Goal: Task Accomplishment & Management: Use online tool/utility

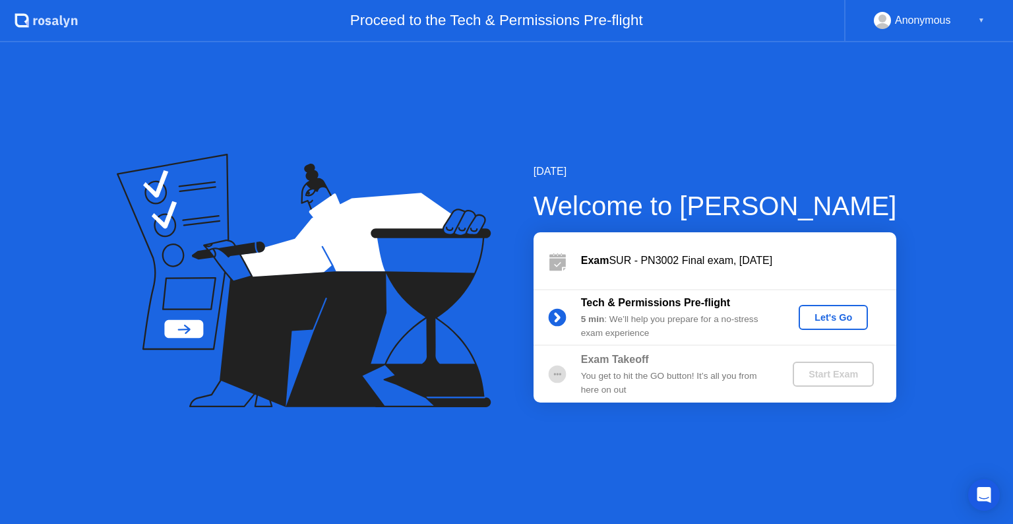
click at [821, 319] on div "Let's Go" at bounding box center [833, 317] width 59 height 11
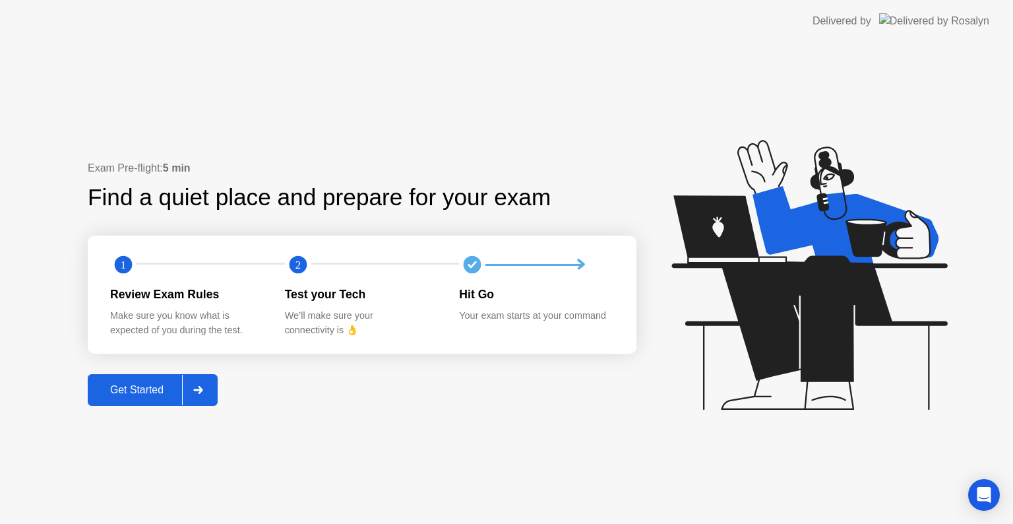
click at [214, 389] on div at bounding box center [198, 390] width 32 height 30
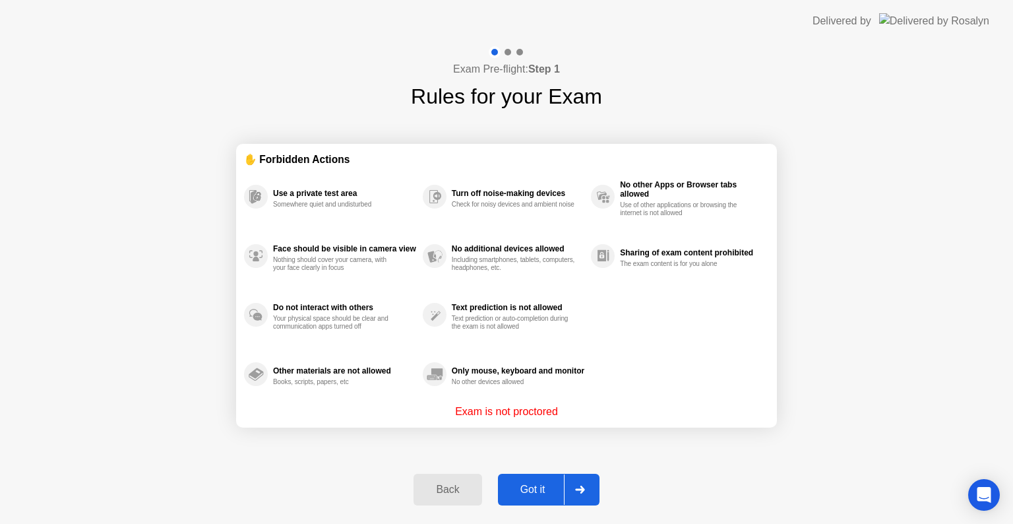
click at [586, 484] on div at bounding box center [580, 489] width 32 height 30
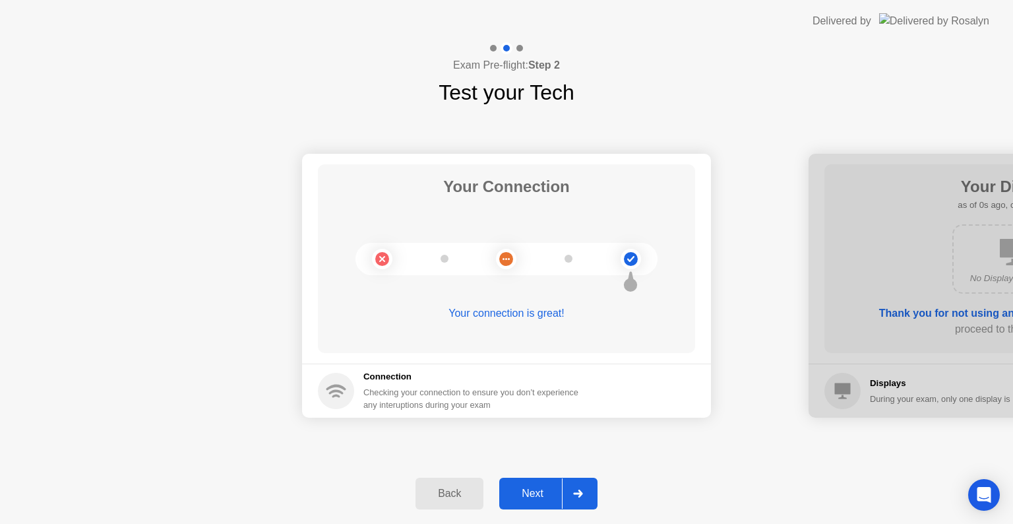
click at [586, 484] on div at bounding box center [578, 493] width 32 height 30
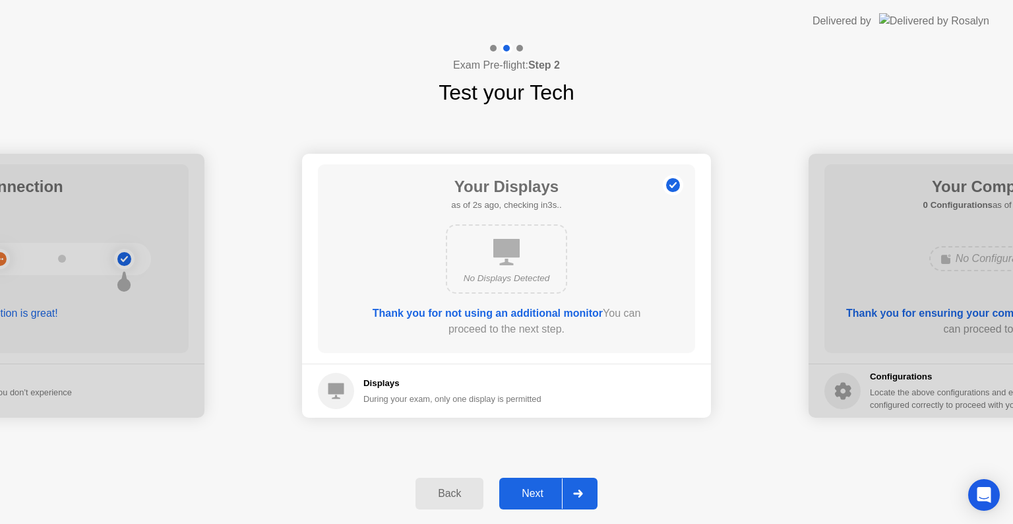
click at [586, 484] on div at bounding box center [578, 493] width 32 height 30
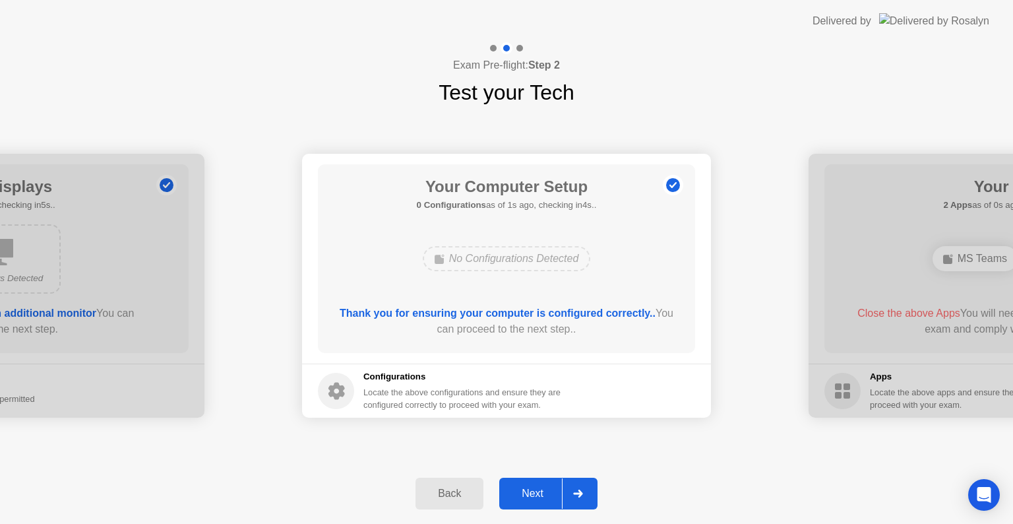
click at [586, 484] on div at bounding box center [578, 493] width 32 height 30
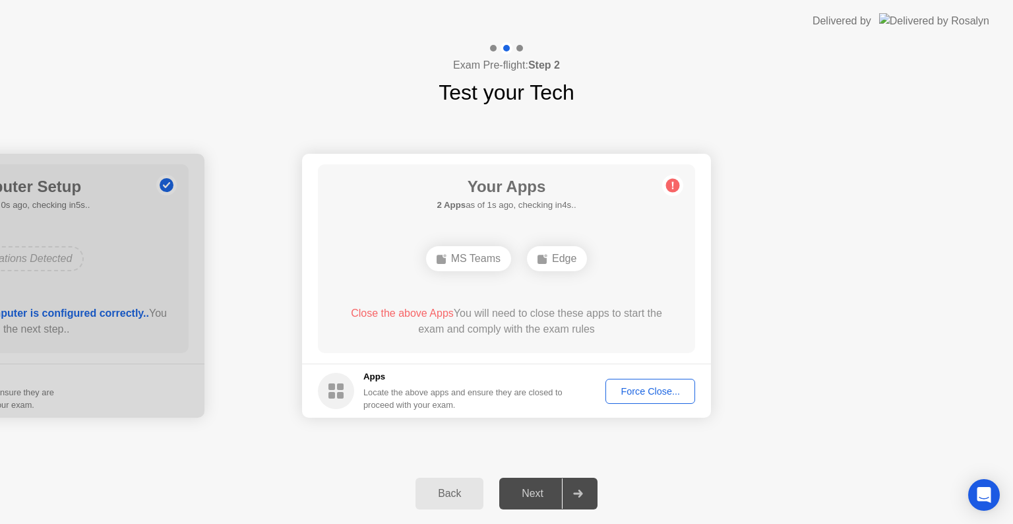
click at [635, 391] on div "Force Close..." at bounding box center [650, 391] width 80 height 11
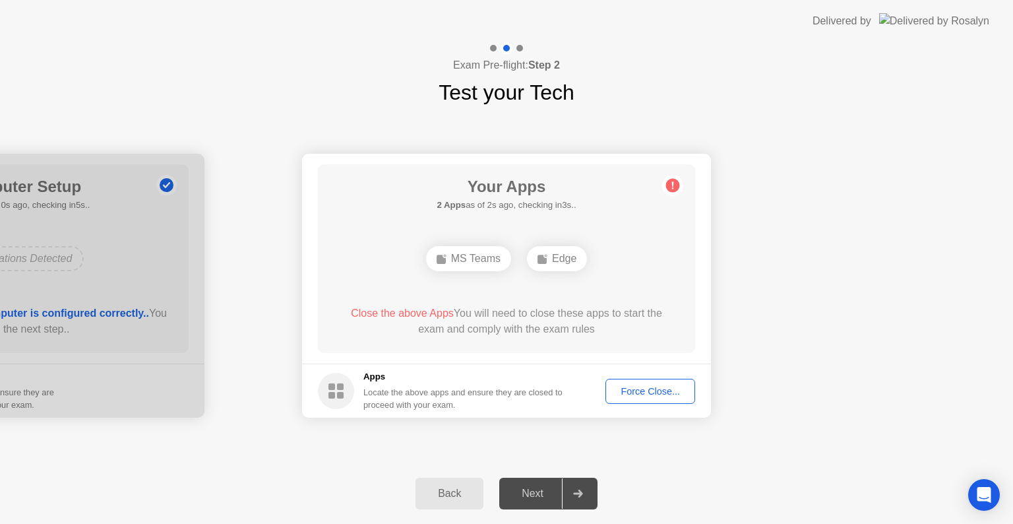
click at [650, 395] on div "Force Close..." at bounding box center [650, 391] width 80 height 11
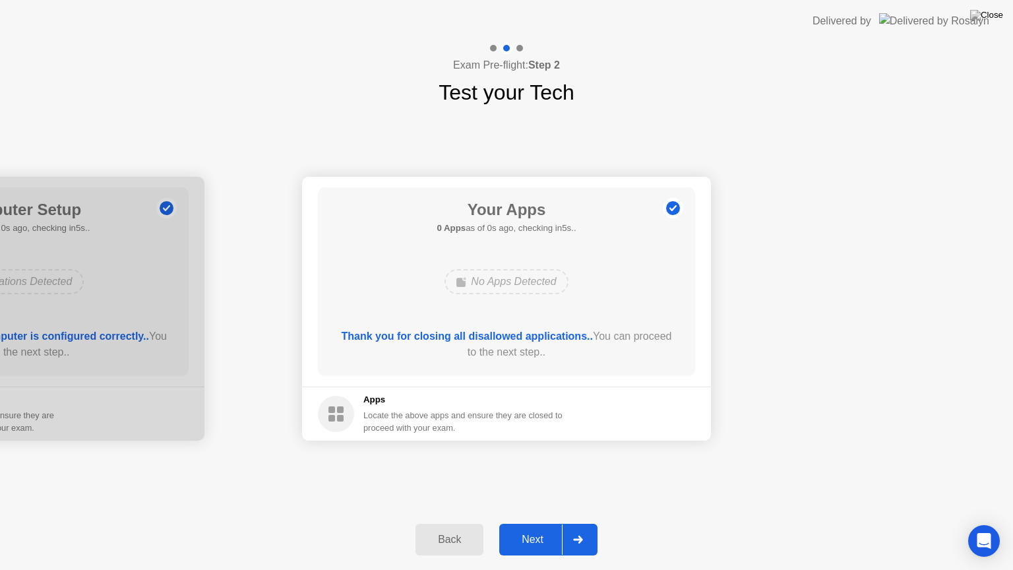
click at [628, 404] on footer "Apps Locate the above apps and ensure they are closed to proceed with your exam." at bounding box center [506, 414] width 409 height 54
click at [573, 523] on div at bounding box center [578, 540] width 32 height 30
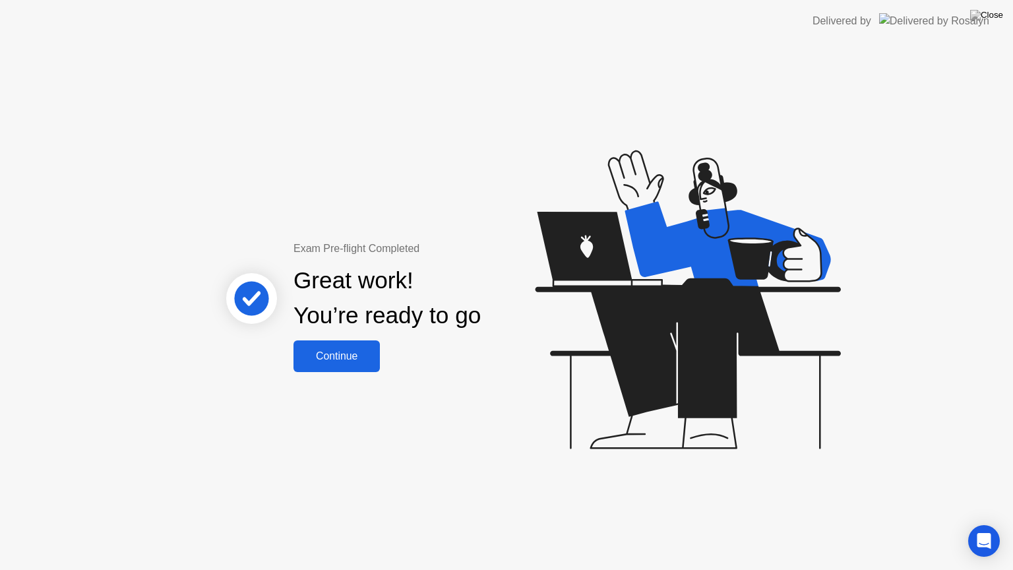
click at [334, 350] on div "Continue" at bounding box center [337, 356] width 79 height 12
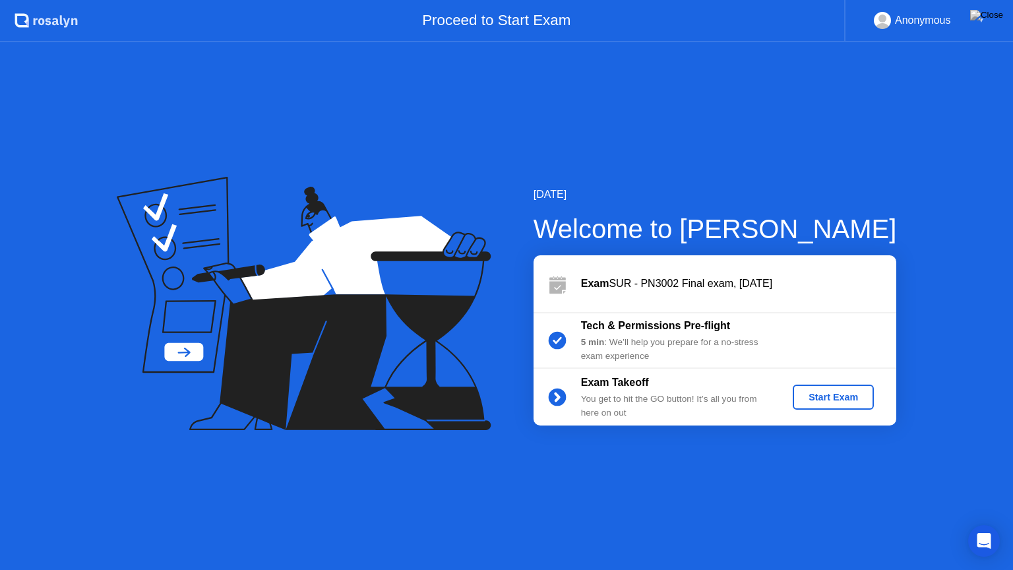
click at [840, 402] on div "Start Exam" at bounding box center [833, 397] width 71 height 11
